Goal: Information Seeking & Learning: Learn about a topic

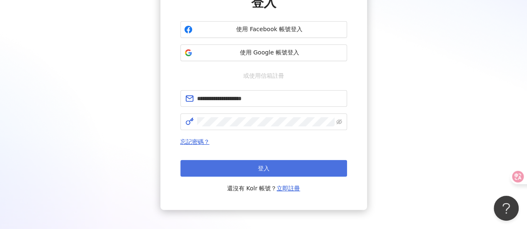
click at [254, 176] on button "登入" at bounding box center [263, 168] width 166 height 17
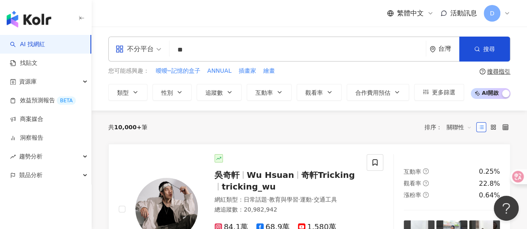
type input "*"
type input "**"
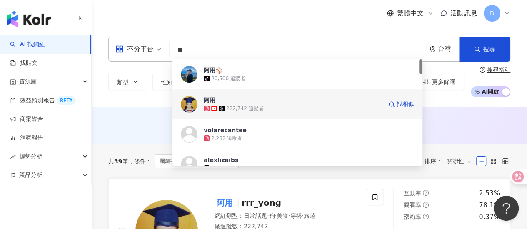
click at [277, 110] on div "222,742 追蹤者" at bounding box center [293, 108] width 178 height 8
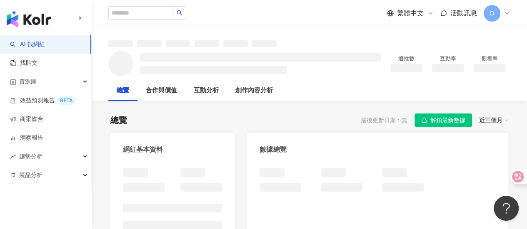
click at [497, 122] on div "近三個月" at bounding box center [493, 120] width 29 height 11
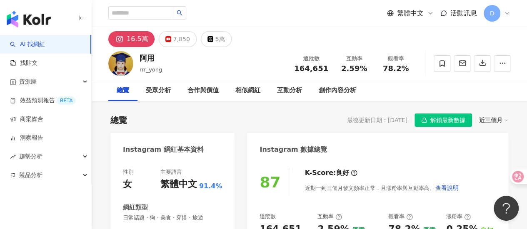
click at [504, 121] on icon at bounding box center [506, 120] width 4 height 4
click at [501, 119] on div "近三個月" at bounding box center [493, 120] width 29 height 11
click at [507, 119] on icon at bounding box center [506, 120] width 4 height 4
click at [500, 123] on div "近三個月" at bounding box center [493, 120] width 29 height 11
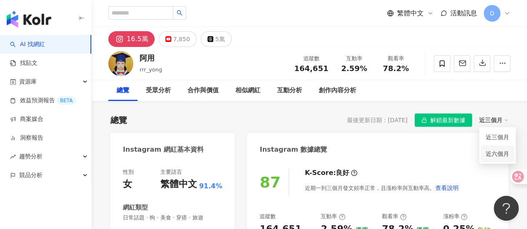
click at [499, 154] on link "近六個月" at bounding box center [496, 153] width 23 height 9
